Goal: Download file/media

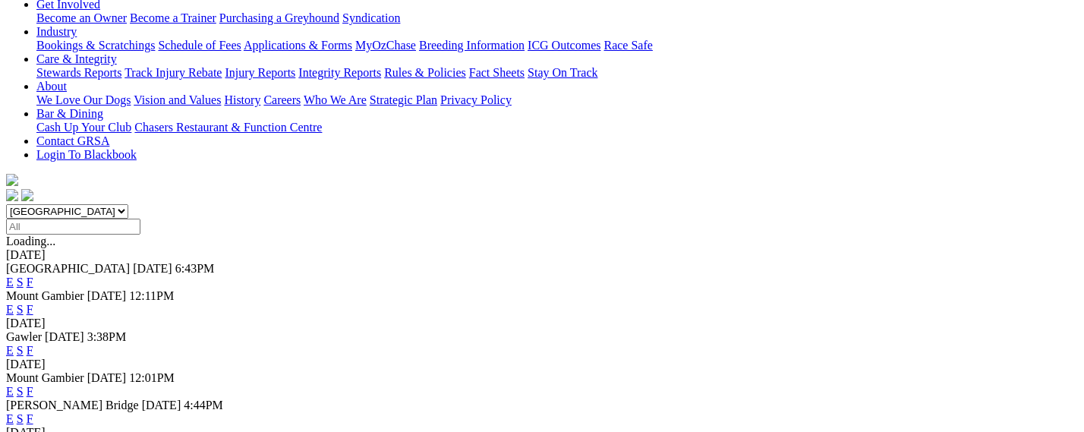
scroll to position [297, 0]
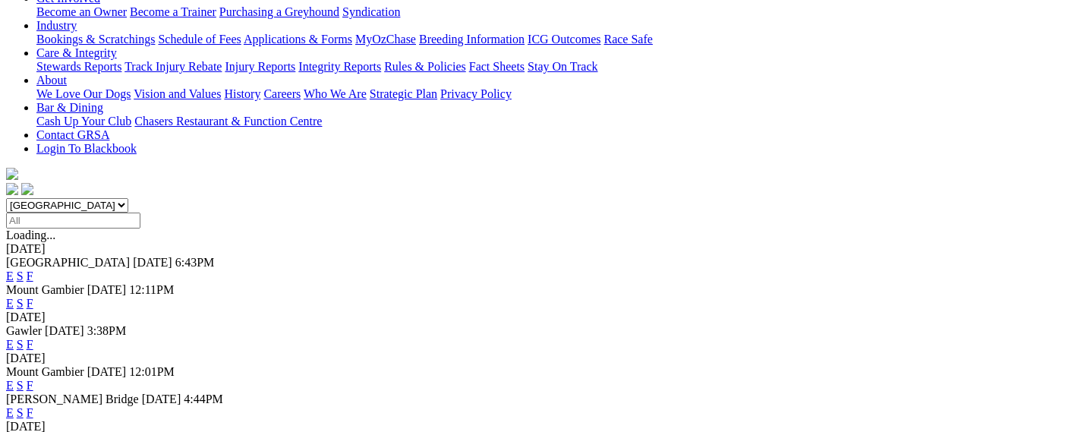
click at [33, 379] on link "F" at bounding box center [30, 385] width 7 height 13
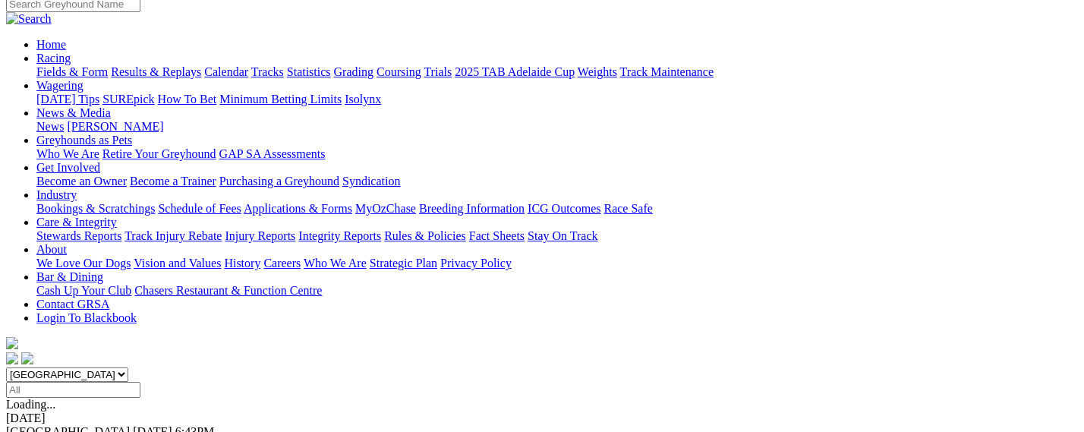
scroll to position [0, 0]
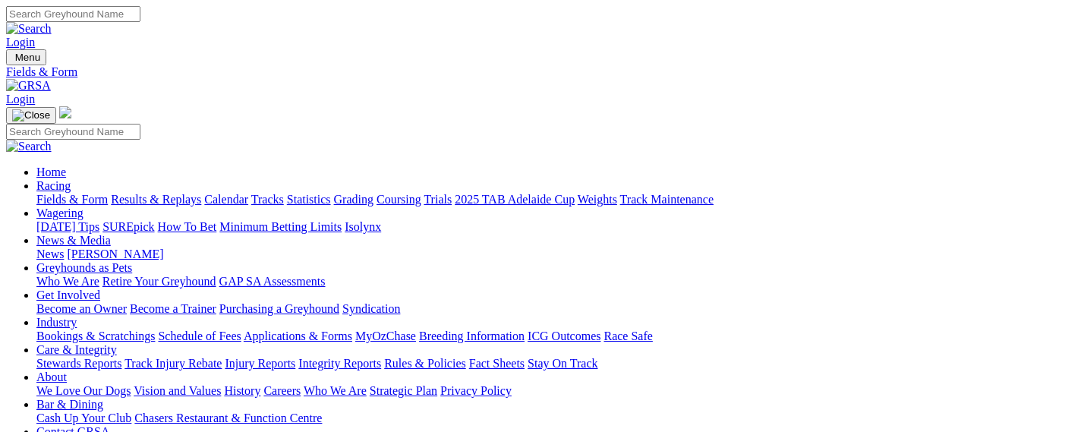
select select "QLD"
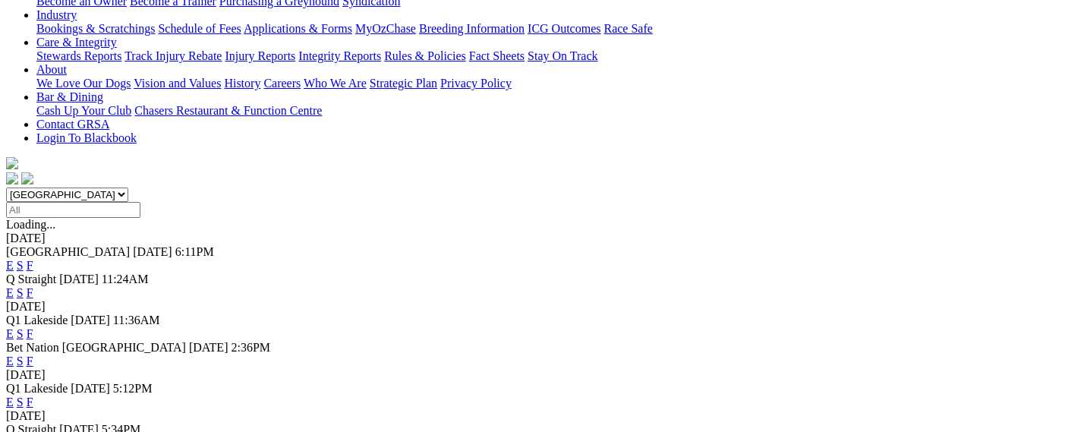
scroll to position [383, 0]
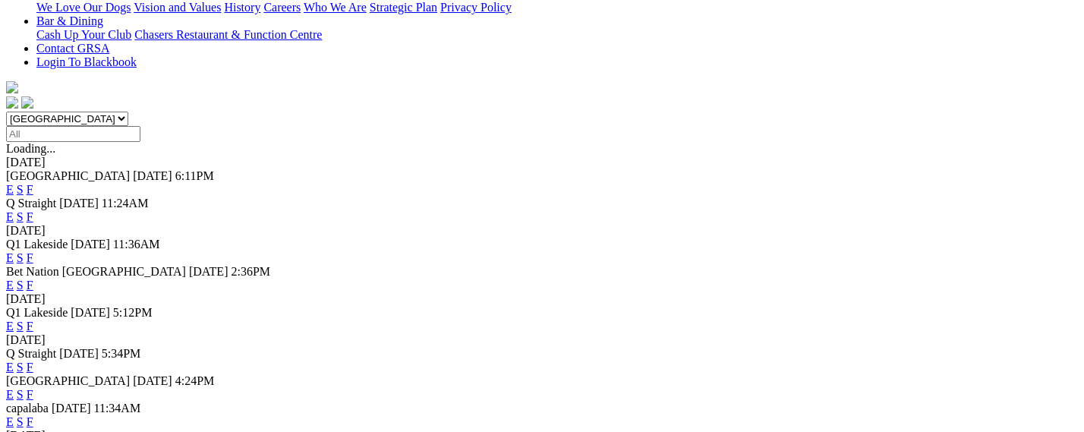
click at [33, 361] on link "F" at bounding box center [30, 367] width 7 height 13
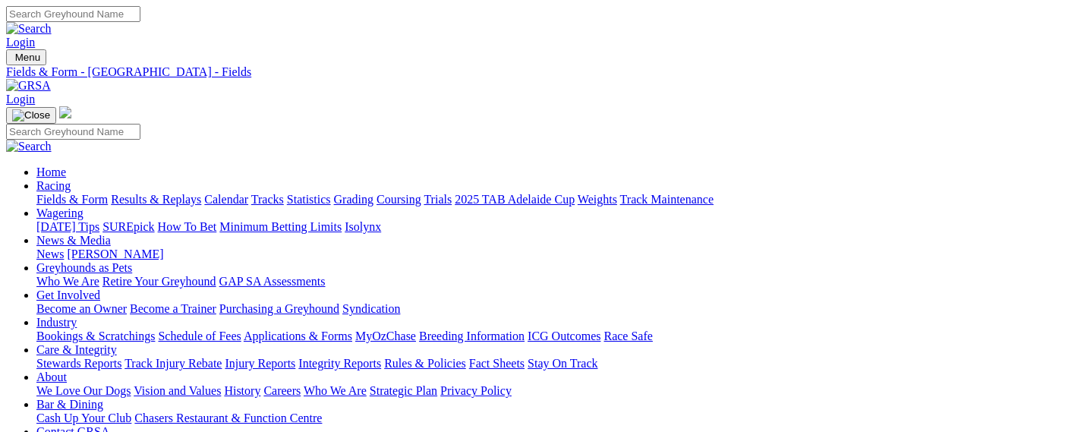
click at [821, 198] on link "CSV (Excel)" at bounding box center [790, 191] width 62 height 13
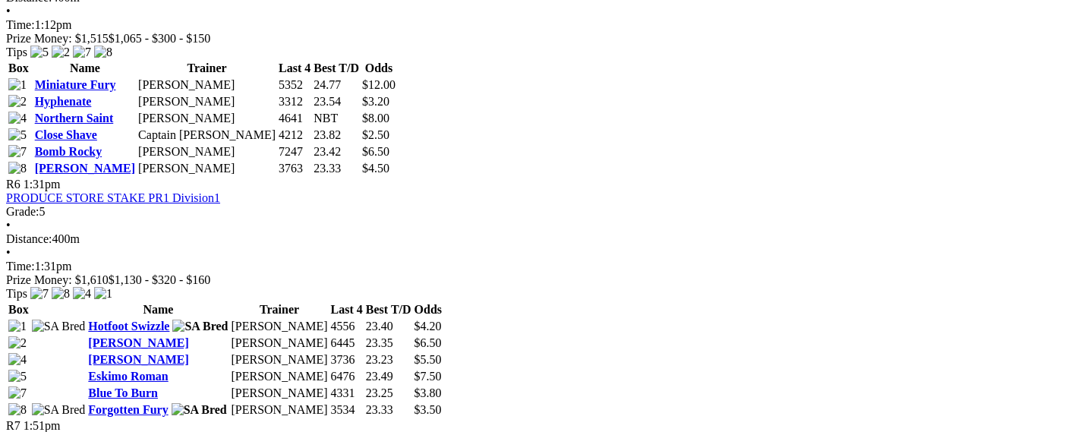
scroll to position [1868, 0]
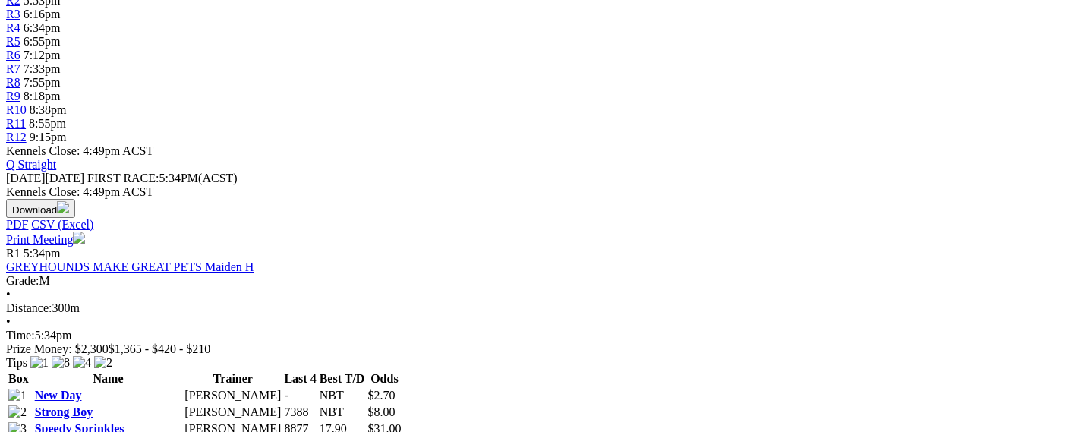
scroll to position [116, 0]
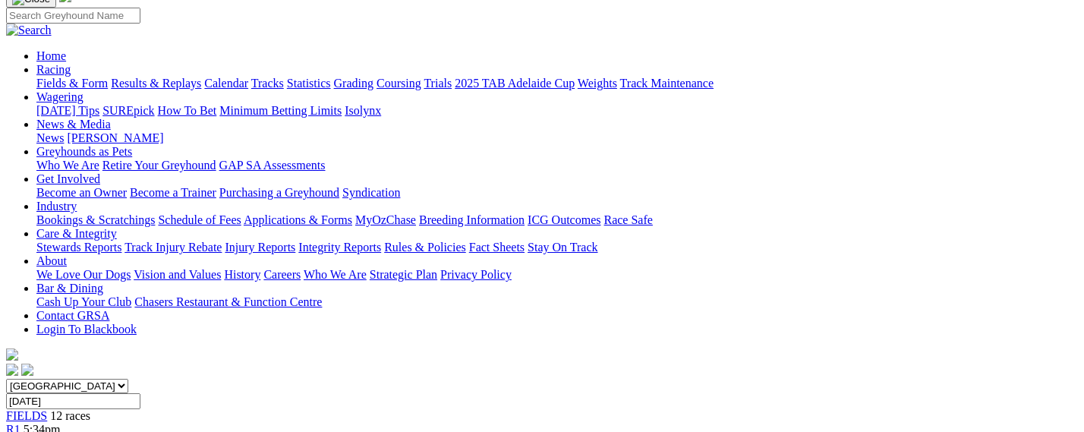
drag, startPoint x: 836, startPoint y: 279, endPoint x: 556, endPoint y: 300, distance: 280.8
click at [821, 82] on link "CSV (Excel)" at bounding box center [790, 75] width 62 height 13
